Goal: Information Seeking & Learning: Learn about a topic

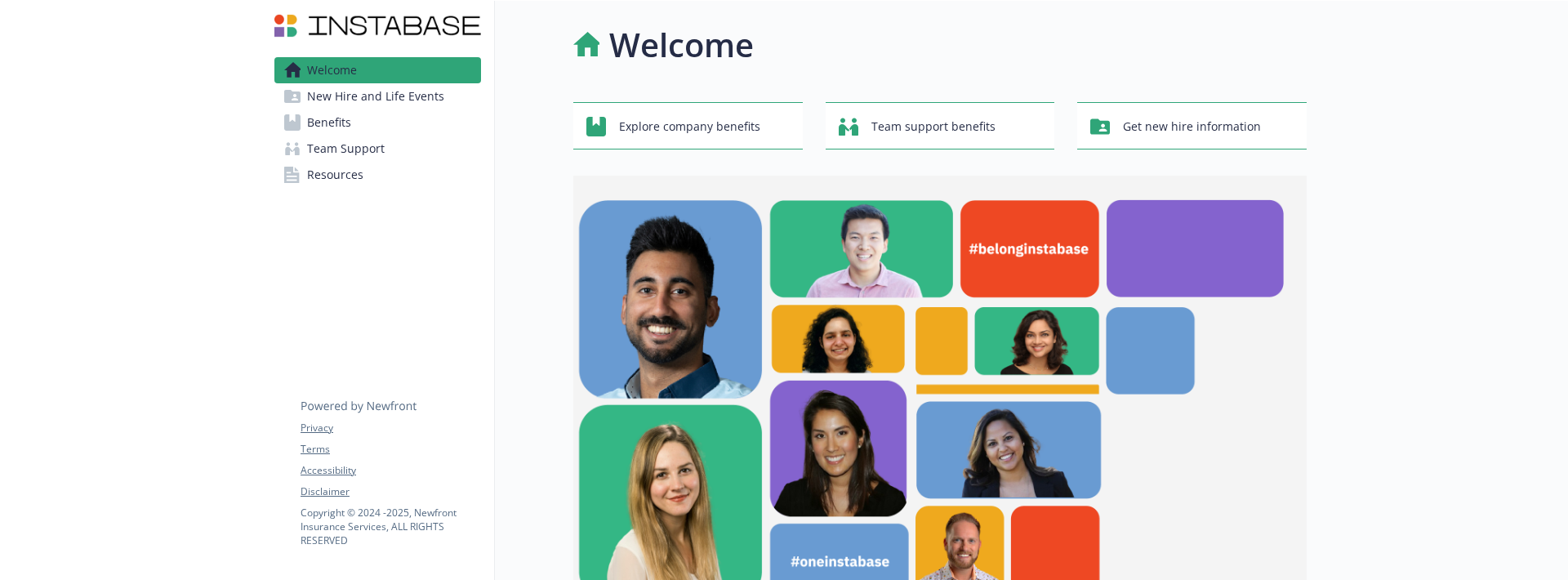
click at [338, 123] on span "Benefits" at bounding box center [329, 122] width 44 height 26
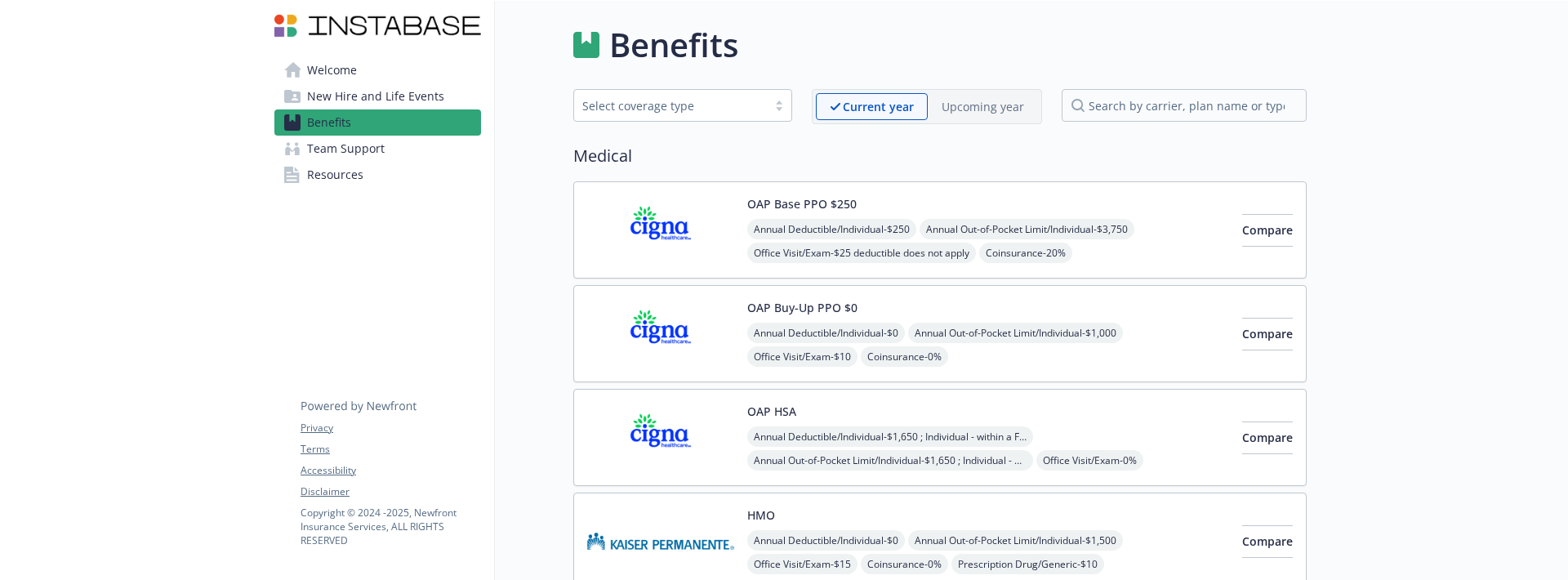
click at [403, 147] on link "Team Support" at bounding box center [378, 148] width 207 height 26
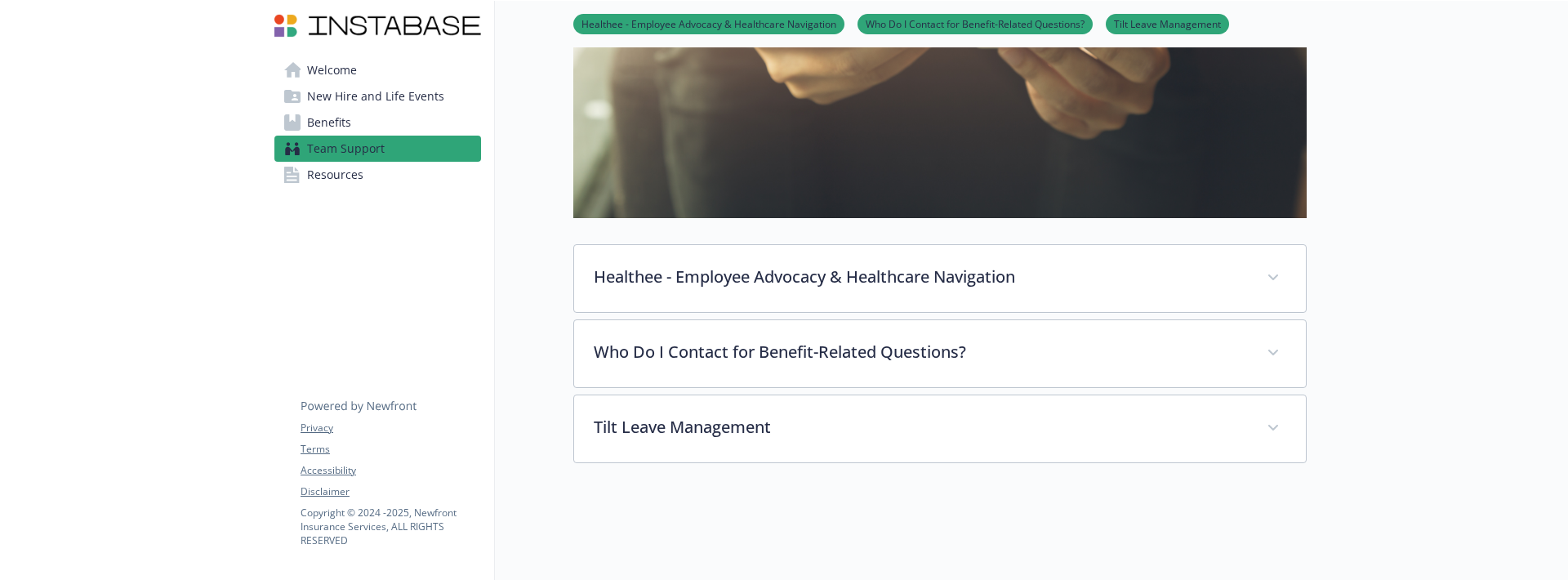
scroll to position [405, 0]
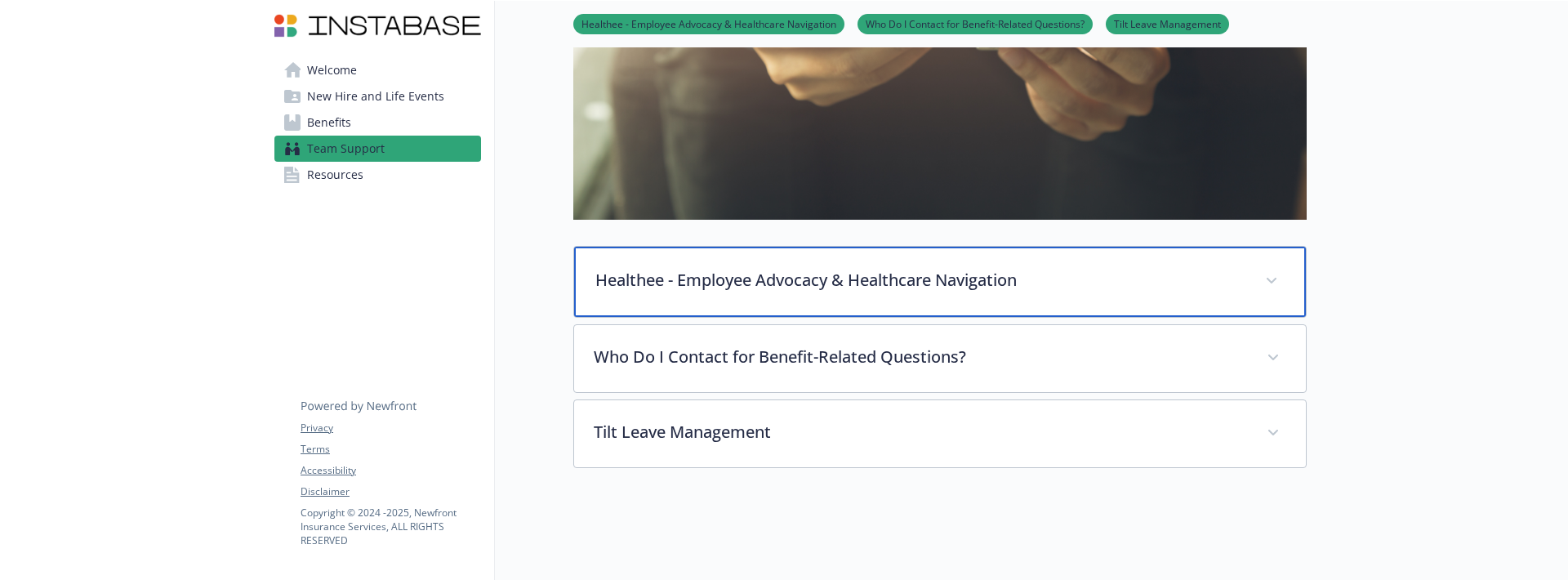
click at [714, 282] on p "Healthee - Employee Advocacy & Healthcare Navigation" at bounding box center [921, 280] width 650 height 24
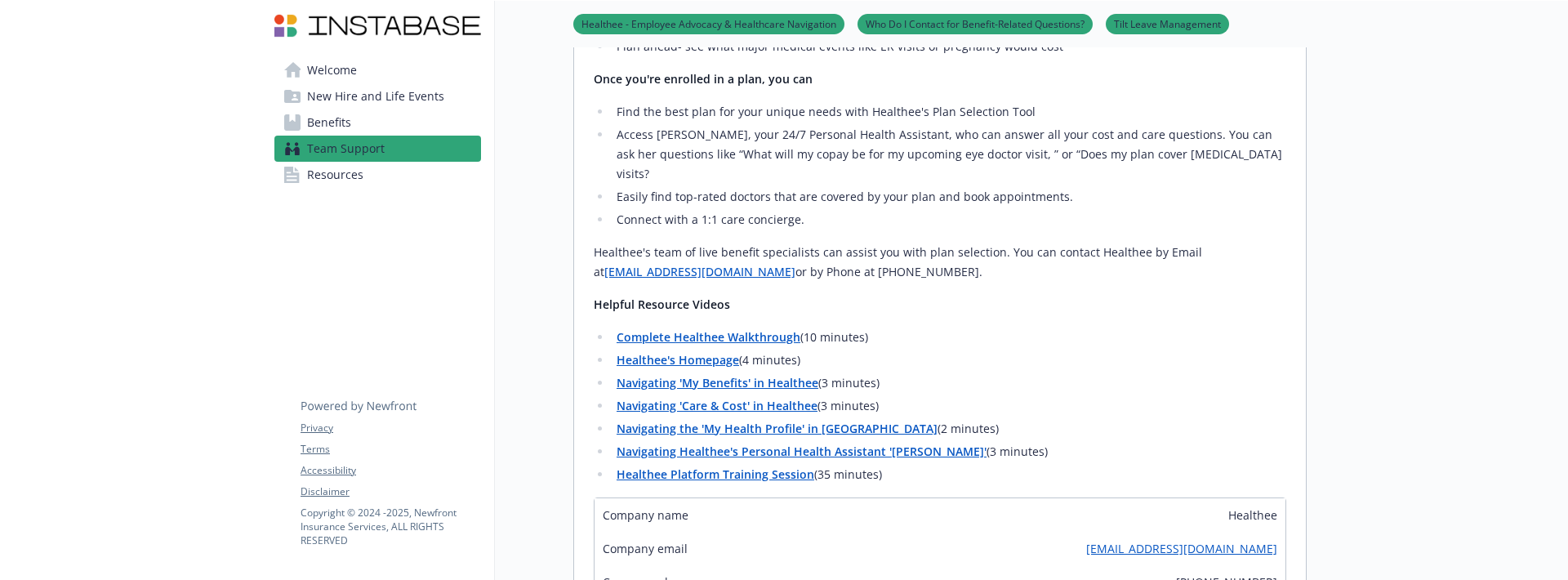
scroll to position [870, 0]
click at [359, 99] on span "New Hire and Life Events" at bounding box center [376, 96] width 137 height 26
